Goal: Find specific page/section: Find specific page/section

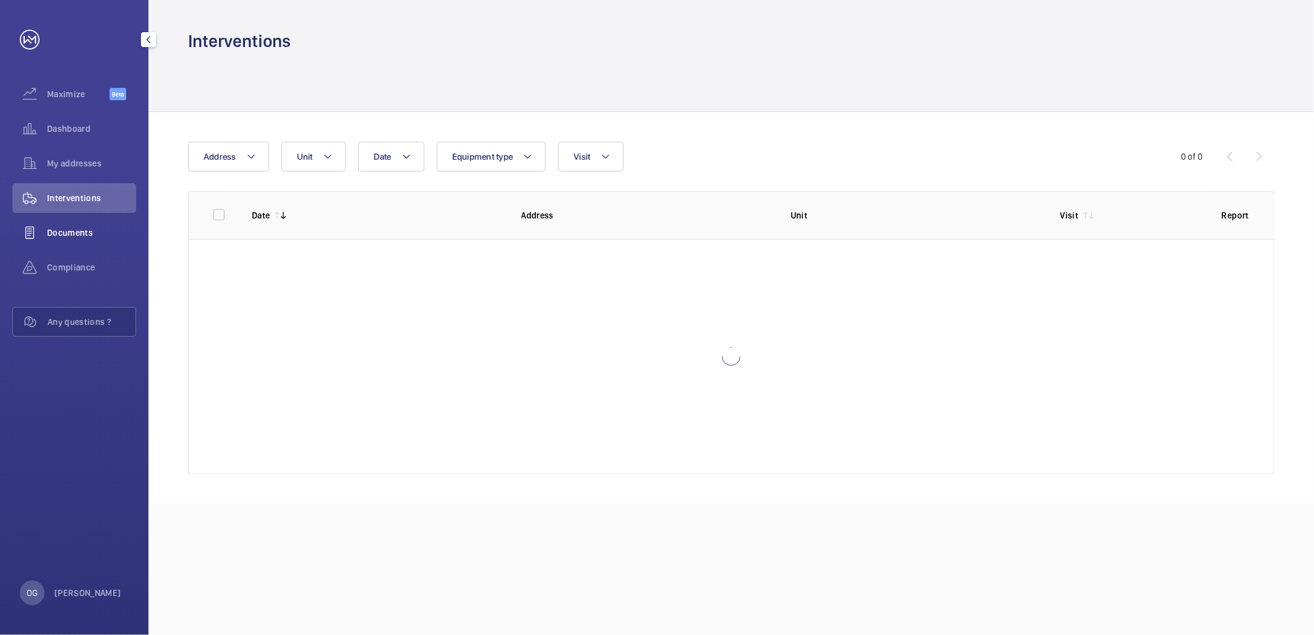
click at [112, 226] on span "Documents" at bounding box center [91, 232] width 89 height 12
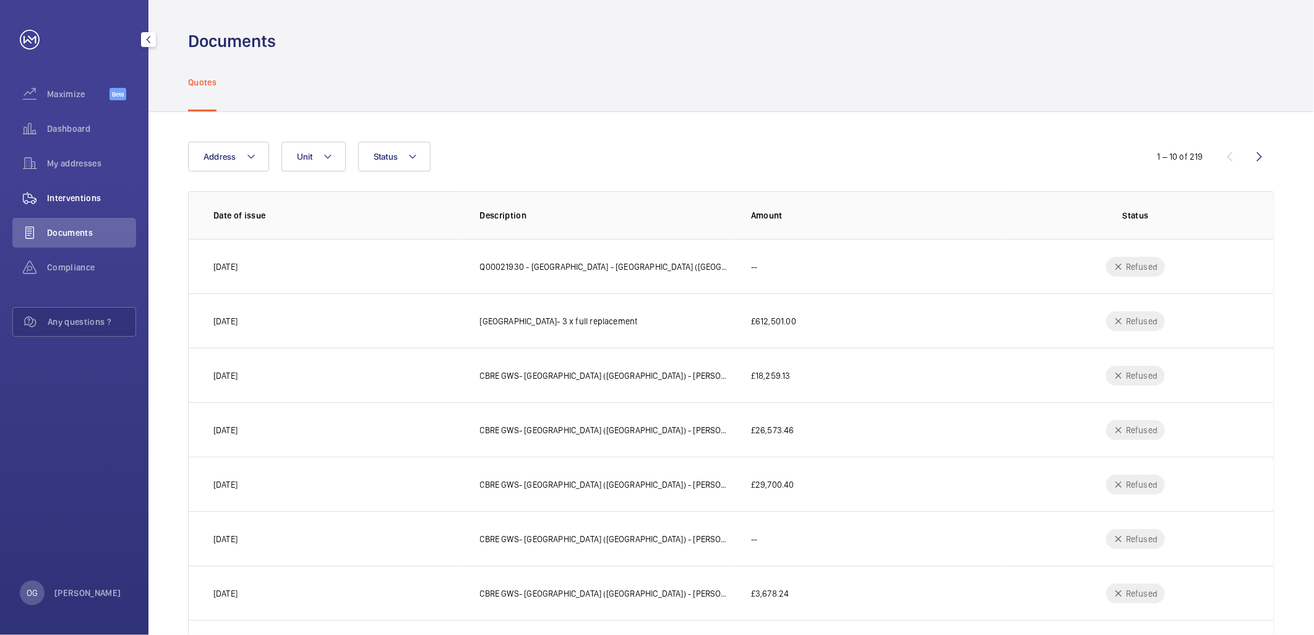
click at [84, 203] on span "Interventions" at bounding box center [91, 198] width 89 height 12
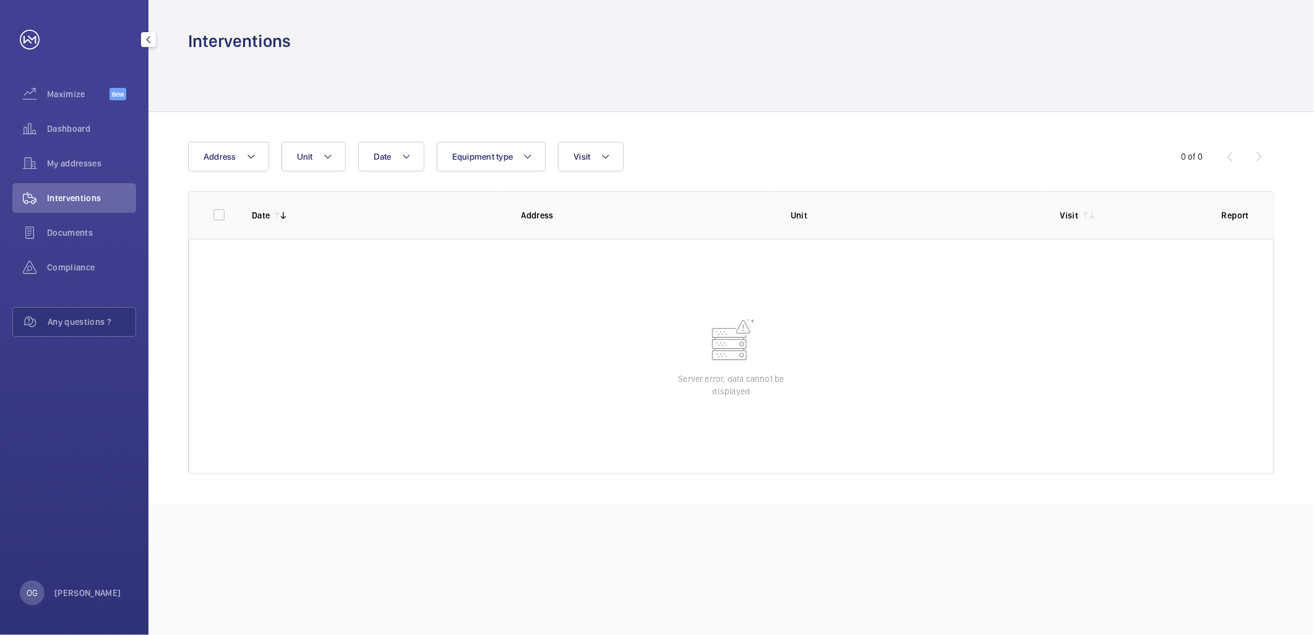
click at [71, 192] on span "Interventions" at bounding box center [91, 198] width 89 height 12
